Goal: Navigation & Orientation: Understand site structure

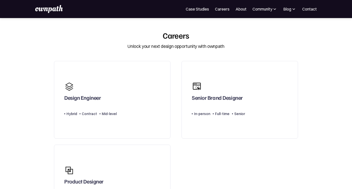
click at [176, 36] on div "Careers" at bounding box center [176, 36] width 27 height 10
click at [170, 31] on div "Careers" at bounding box center [176, 36] width 27 height 10
click at [221, 8] on link "Careers" at bounding box center [222, 9] width 15 height 6
click at [197, 11] on link "Case Studies" at bounding box center [197, 9] width 23 height 6
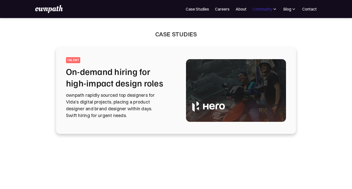
click at [267, 10] on div "Community" at bounding box center [263, 9] width 20 height 6
click at [253, 40] on div "Resources" at bounding box center [249, 39] width 19 height 6
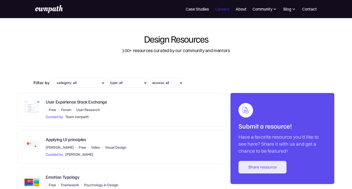
click at [223, 9] on link "Careers" at bounding box center [222, 9] width 15 height 6
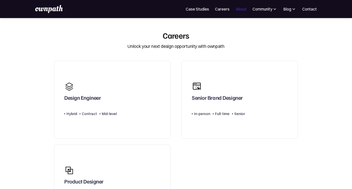
click at [243, 8] on link "About" at bounding box center [241, 9] width 11 height 6
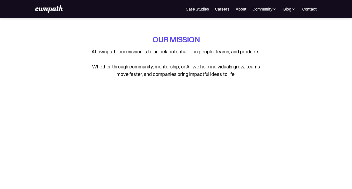
click at [263, 14] on div "For Companies Case Studies Careers About Community Events Resources Design Resi…" at bounding box center [176, 9] width 352 height 18
click at [261, 8] on div "Community" at bounding box center [263, 9] width 20 height 6
click at [247, 31] on link "Events" at bounding box center [249, 27] width 27 height 9
